Goal: Information Seeking & Learning: Learn about a topic

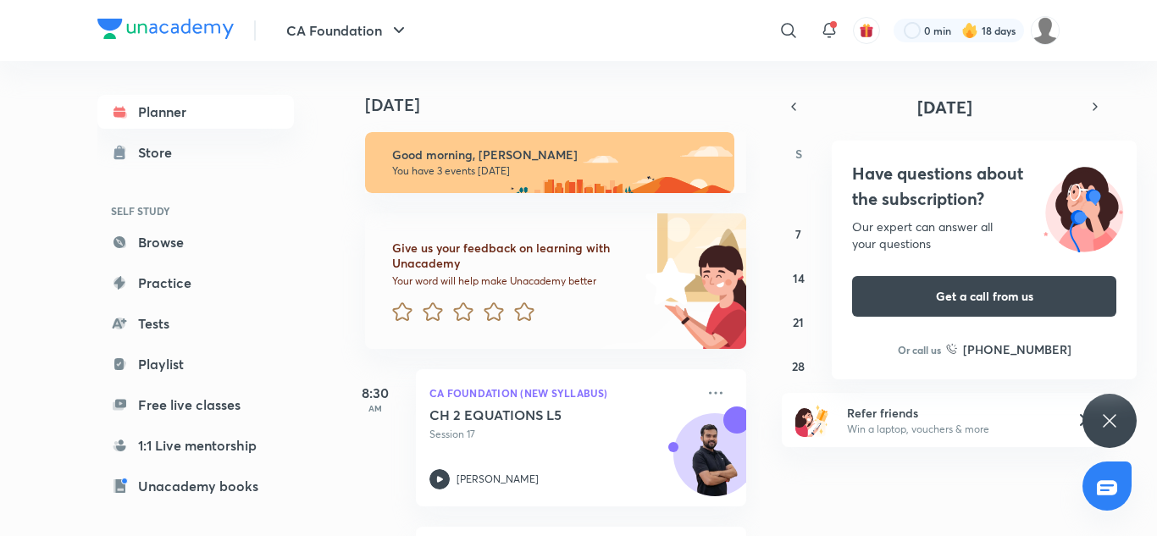
click at [1092, 421] on div "Have questions about the subscription? Our expert can answer all your questions…" at bounding box center [1109, 421] width 54 height 54
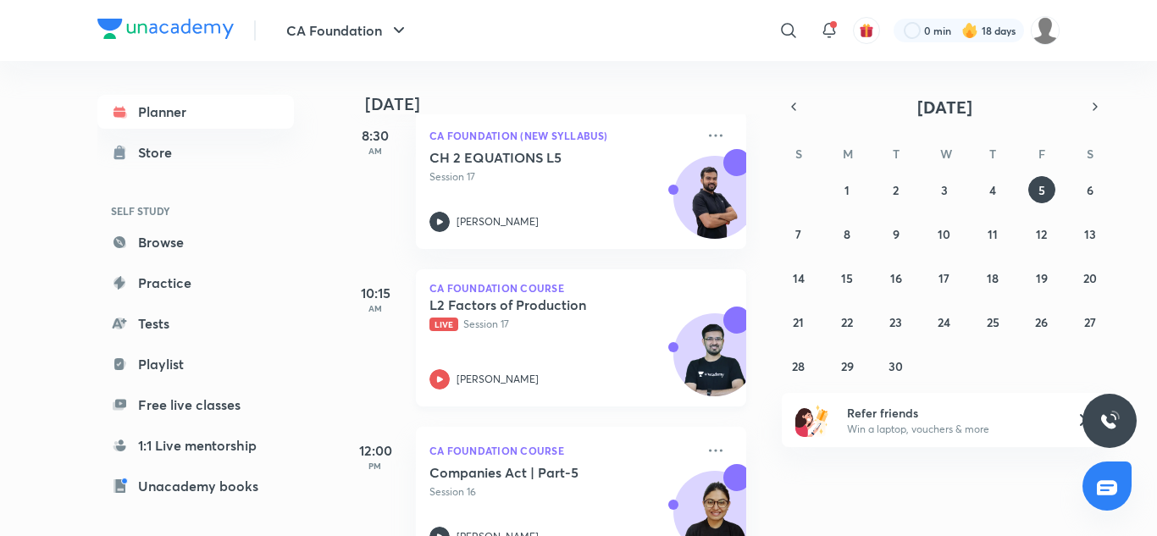
scroll to position [312, 0]
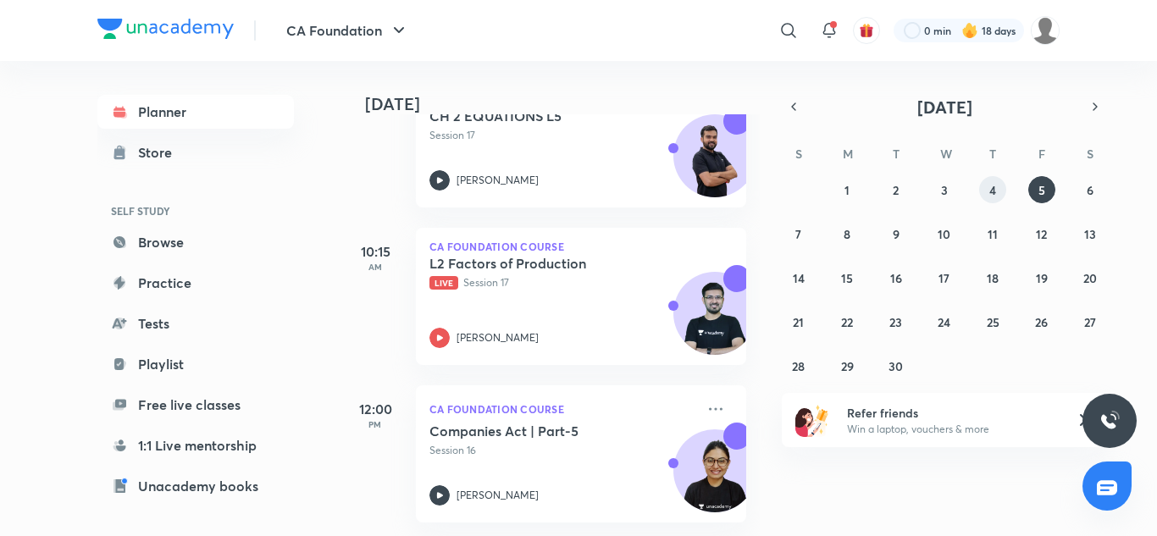
click at [995, 196] on abbr "4" at bounding box center [992, 190] width 7 height 16
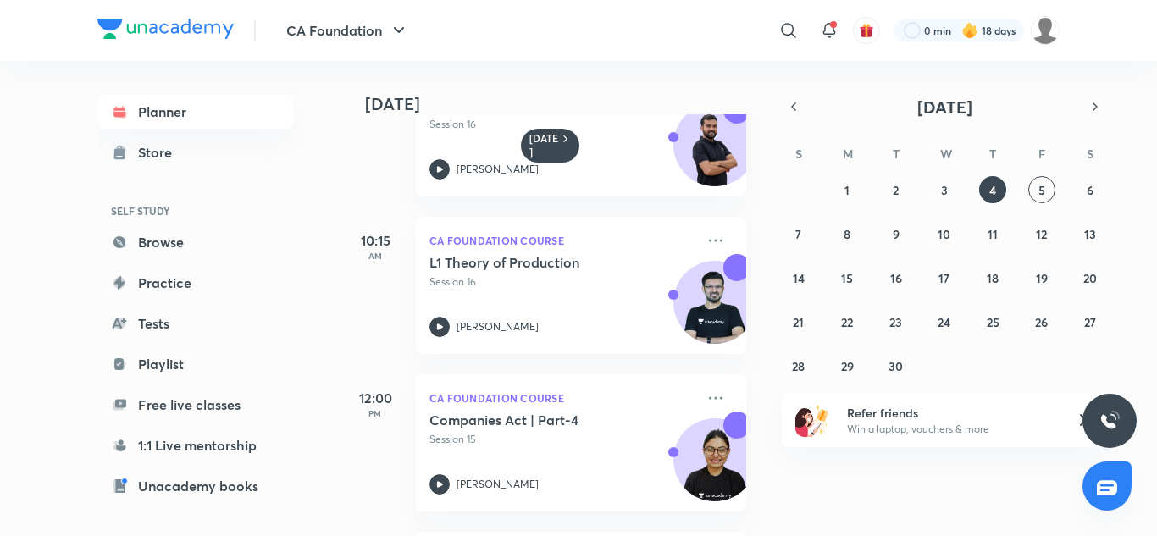
scroll to position [0, 0]
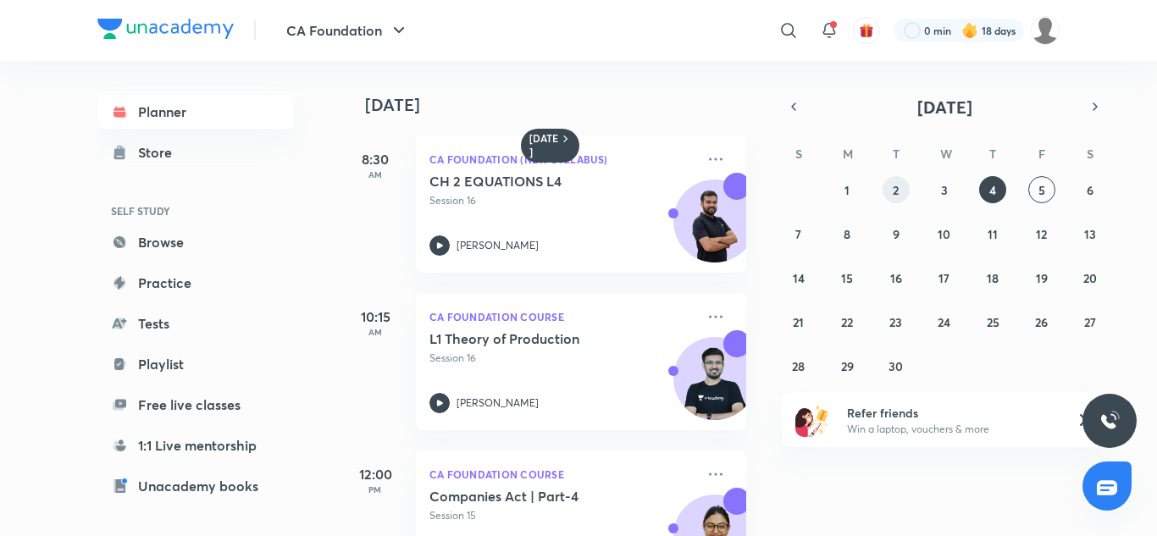
click at [891, 183] on button "2" at bounding box center [895, 189] width 27 height 27
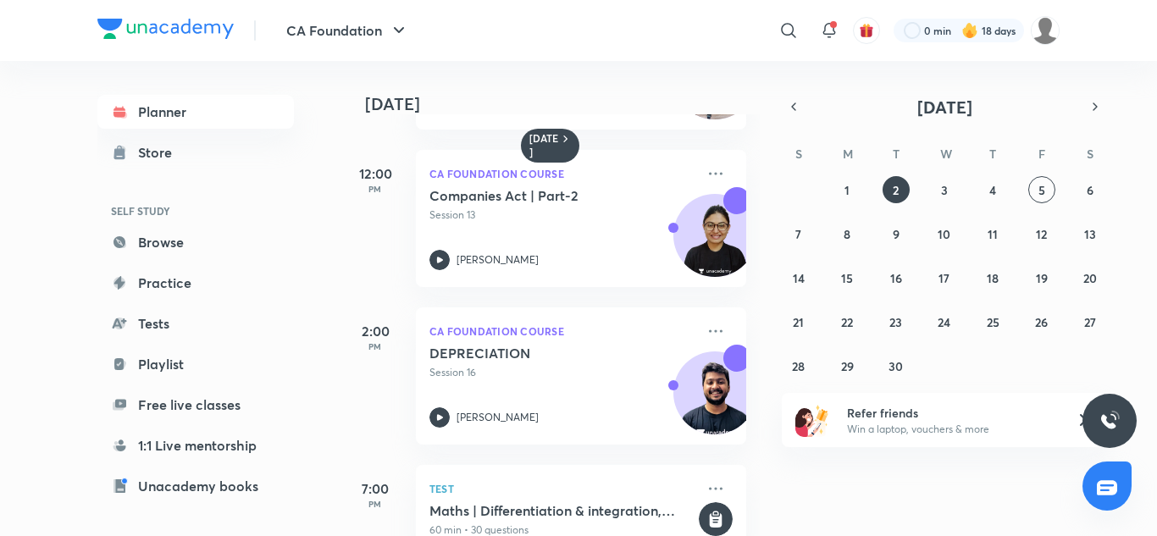
scroll to position [348, 0]
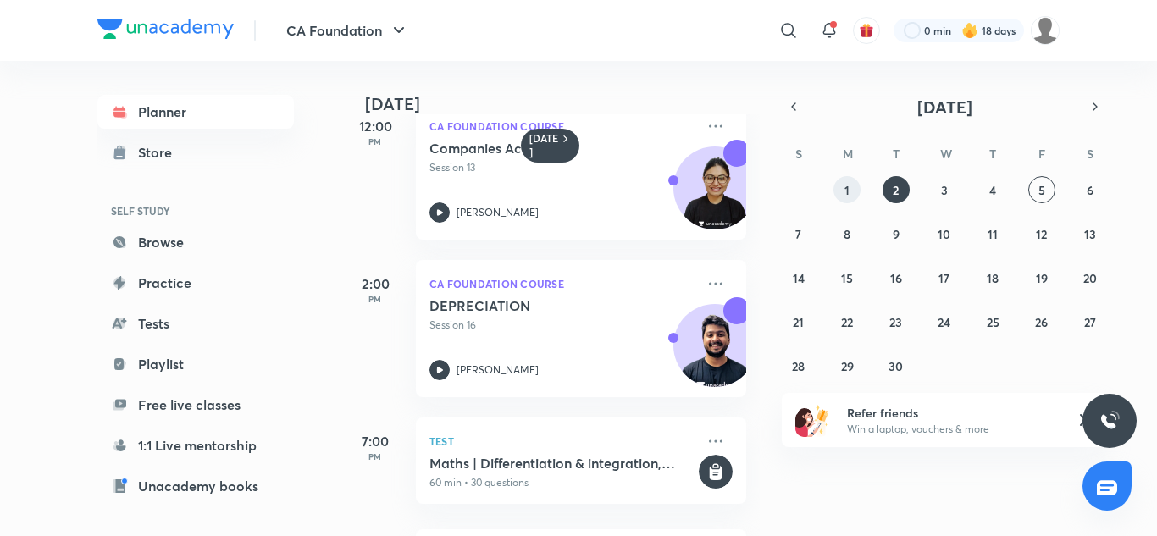
click at [845, 185] on abbr "1" at bounding box center [846, 190] width 5 height 16
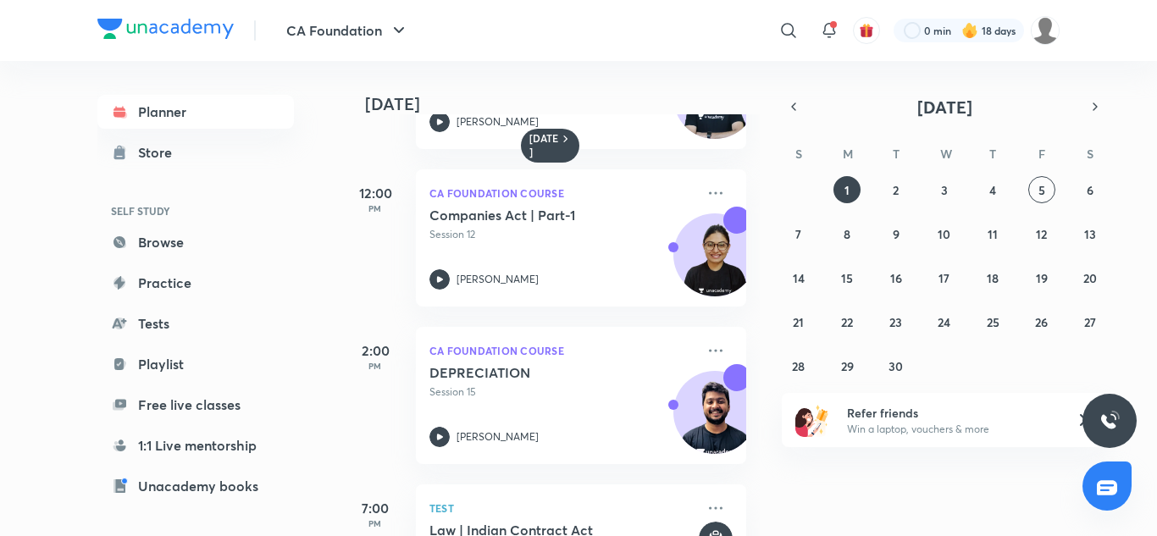
scroll to position [323, 0]
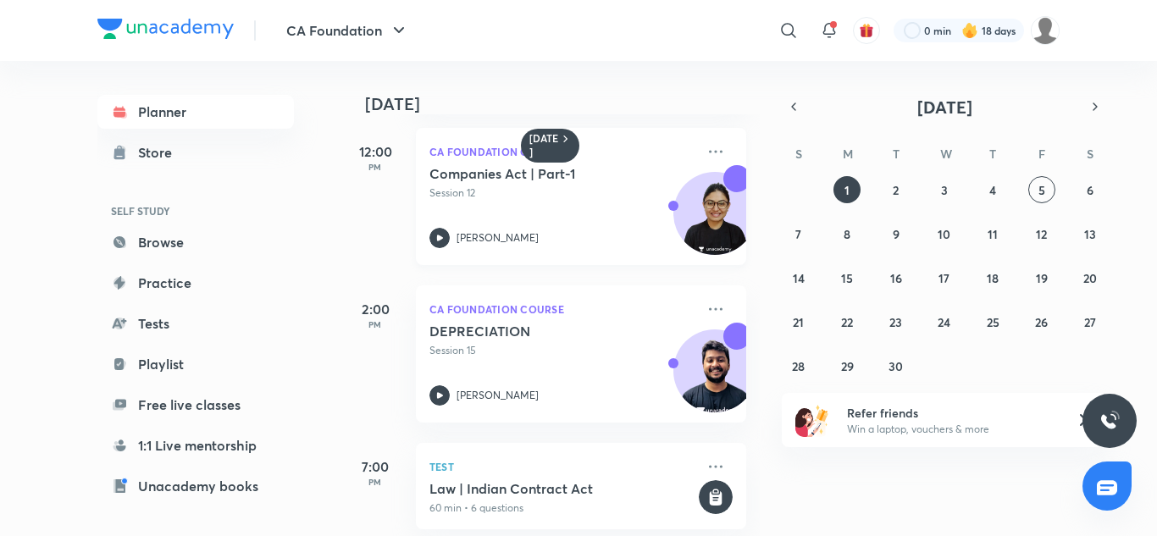
click at [596, 206] on div "Companies Act | Part-1 Session 12 [PERSON_NAME]" at bounding box center [562, 206] width 266 height 83
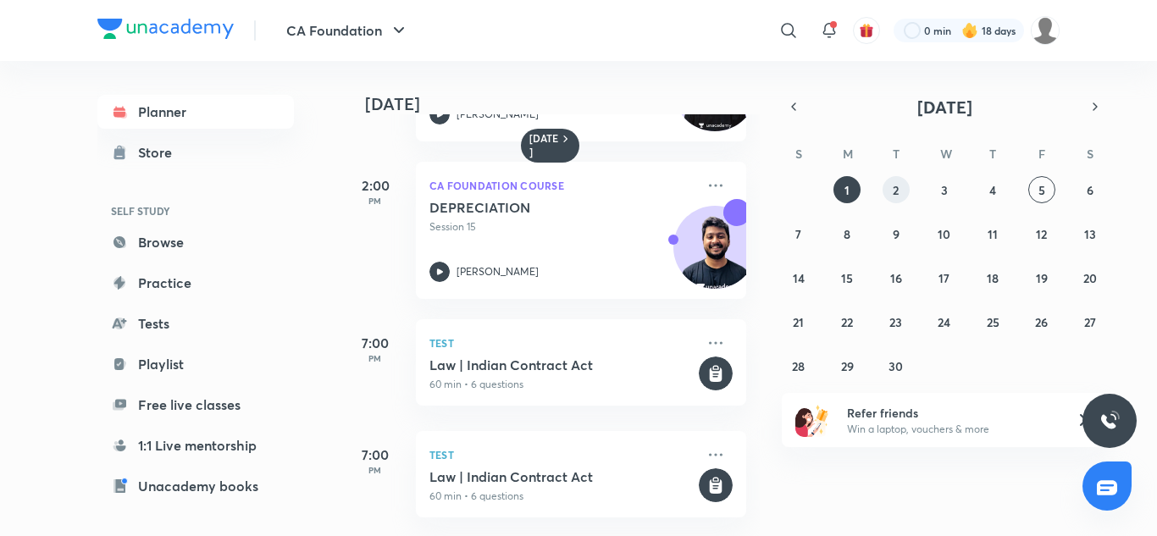
click at [883, 192] on button "2" at bounding box center [895, 189] width 27 height 27
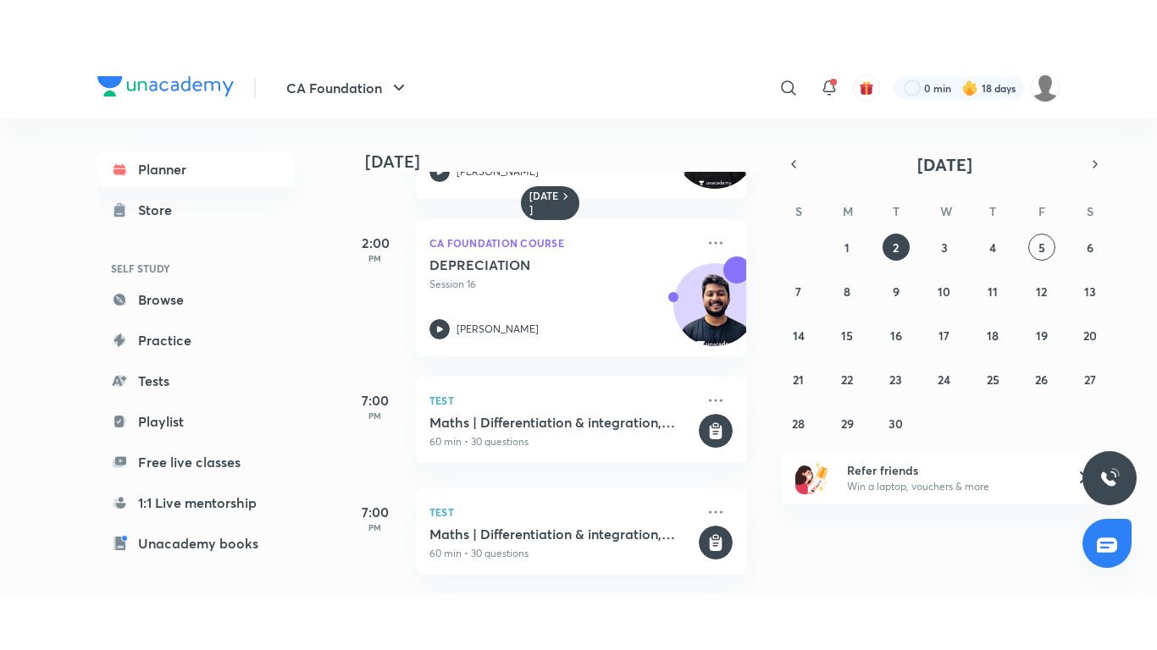
scroll to position [459, 17]
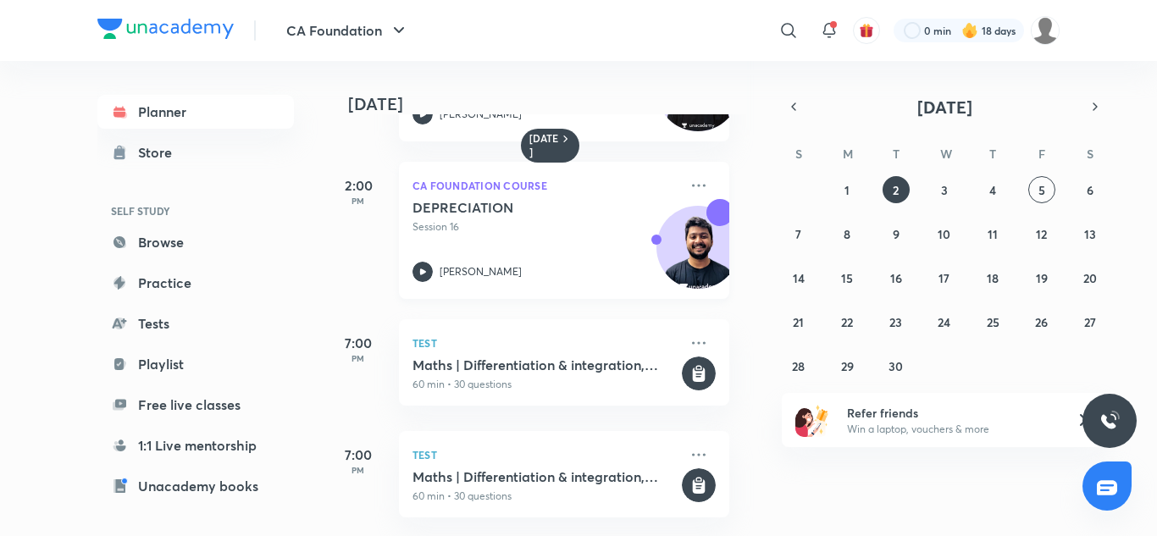
click at [481, 205] on div "DEPRECIATION Session 16" at bounding box center [545, 217] width 266 height 36
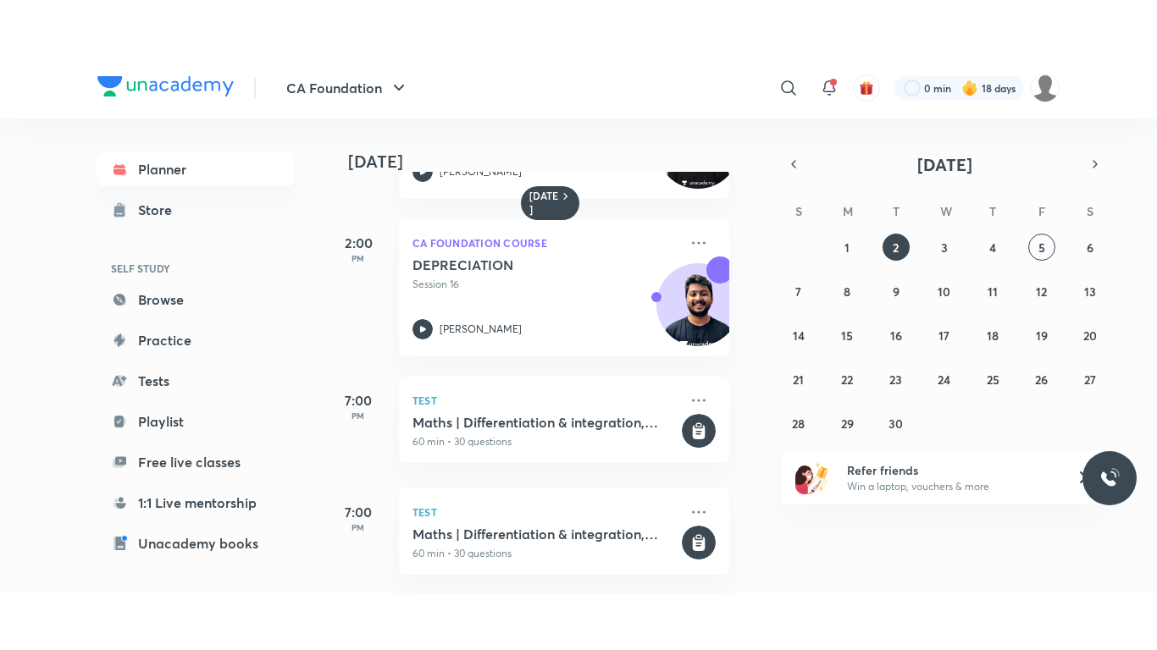
scroll to position [345, 17]
